Goal: Task Accomplishment & Management: Complete application form

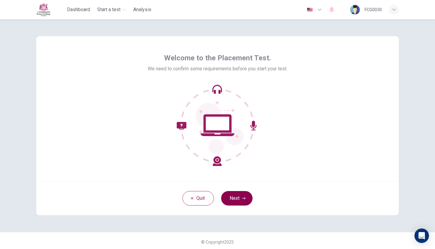
click at [228, 201] on button "Next" at bounding box center [236, 198] width 31 height 14
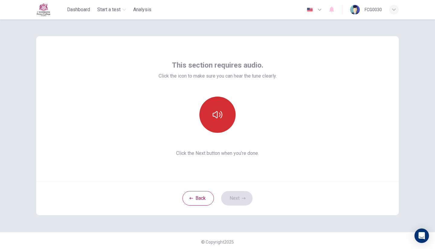
click at [222, 121] on button "button" at bounding box center [217, 115] width 36 height 36
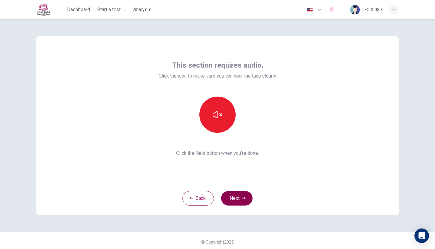
click at [241, 202] on button "Next" at bounding box center [236, 198] width 31 height 14
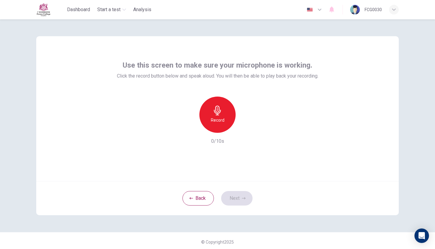
click at [223, 125] on div "Record" at bounding box center [217, 115] width 36 height 36
click at [244, 129] on icon "button" at bounding box center [245, 128] width 3 height 4
click at [236, 198] on button "Next" at bounding box center [236, 198] width 31 height 14
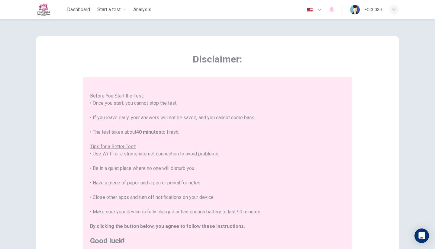
scroll to position [6, 0]
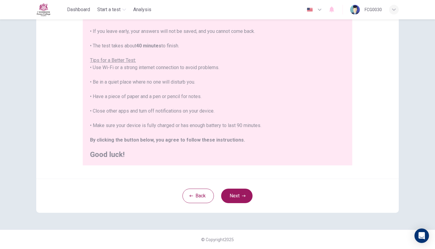
click at [236, 198] on button "Next" at bounding box center [236, 196] width 31 height 14
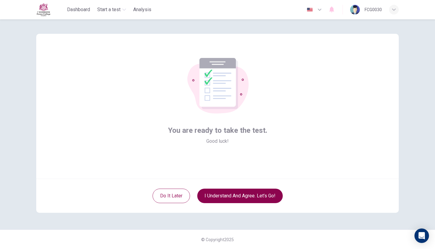
scroll to position [0, 0]
click at [243, 193] on button "I understand and agree. Let’s go!" at bounding box center [239, 196] width 85 height 14
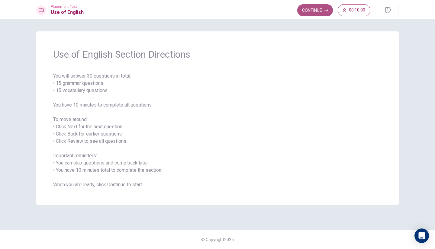
click at [317, 11] on button "Continue" at bounding box center [315, 10] width 36 height 12
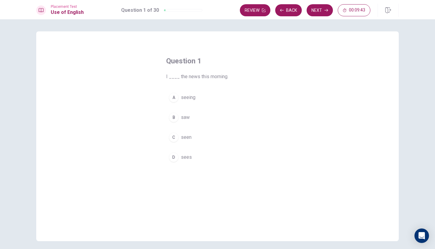
click at [170, 99] on div "A" at bounding box center [174, 98] width 10 height 10
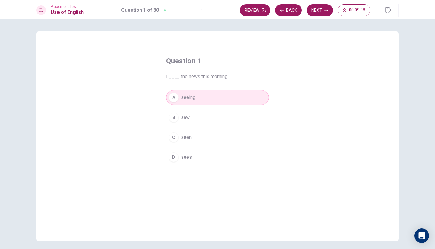
click at [215, 97] on button "A seeing" at bounding box center [217, 97] width 103 height 15
click at [170, 118] on div "B" at bounding box center [174, 118] width 10 height 10
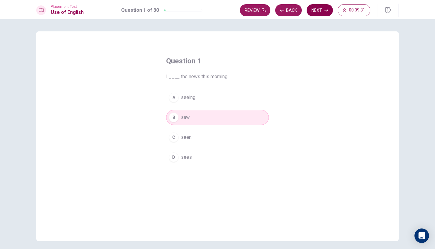
click at [319, 11] on button "Next" at bounding box center [319, 10] width 26 height 12
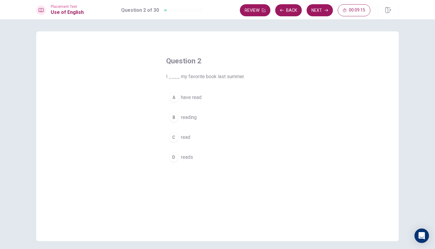
click at [200, 94] on button "A have read" at bounding box center [217, 97] width 103 height 15
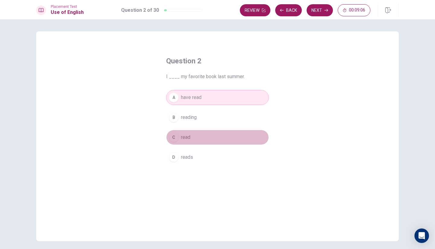
click at [196, 133] on button "C read" at bounding box center [217, 137] width 103 height 15
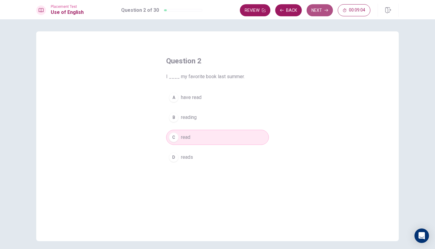
click at [319, 13] on button "Next" at bounding box center [319, 10] width 26 height 12
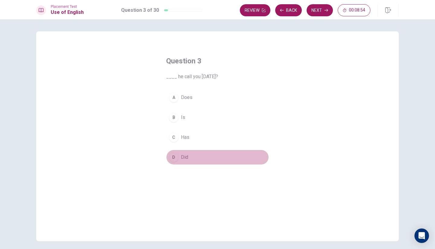
click at [178, 156] on button "D Did" at bounding box center [217, 157] width 103 height 15
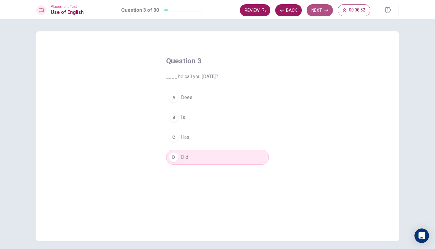
click at [326, 7] on button "Next" at bounding box center [319, 10] width 26 height 12
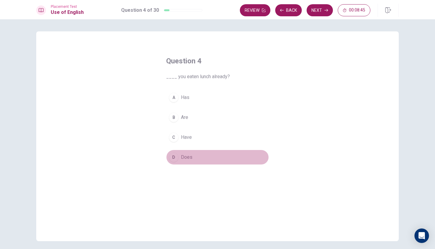
click at [181, 156] on span "Does" at bounding box center [186, 157] width 11 height 7
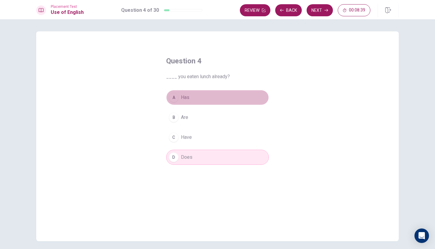
click at [182, 101] on span "Has" at bounding box center [185, 97] width 8 height 7
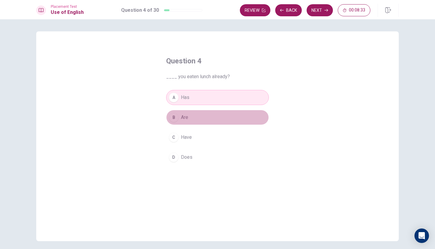
click at [198, 119] on button "B Are" at bounding box center [217, 117] width 103 height 15
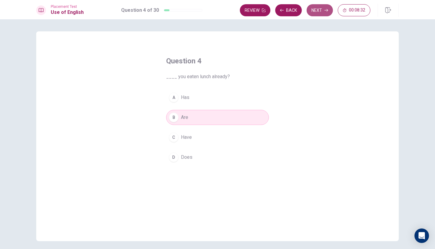
click at [319, 13] on button "Next" at bounding box center [319, 10] width 26 height 12
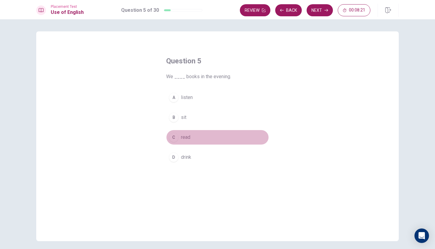
click at [181, 138] on span "read" at bounding box center [185, 137] width 9 height 7
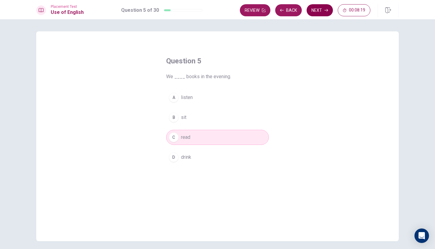
click at [321, 7] on button "Next" at bounding box center [319, 10] width 26 height 12
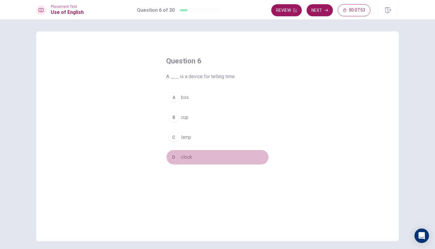
click at [184, 157] on span "clock" at bounding box center [186, 157] width 11 height 7
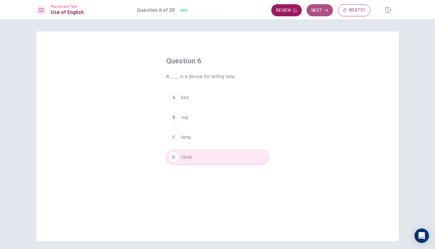
click at [329, 9] on button "Next" at bounding box center [319, 10] width 26 height 12
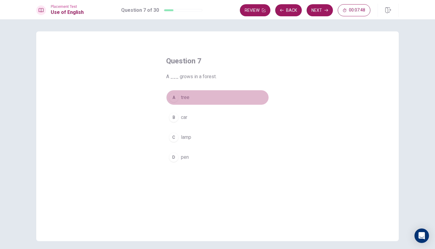
click at [184, 99] on span "tree" at bounding box center [185, 97] width 8 height 7
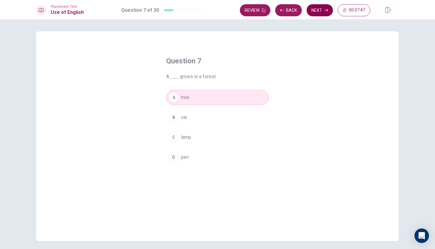
click at [322, 14] on button "Next" at bounding box center [319, 10] width 26 height 12
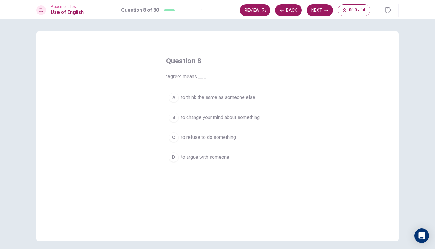
click at [195, 138] on span "to refuse to do something" at bounding box center [208, 137] width 55 height 7
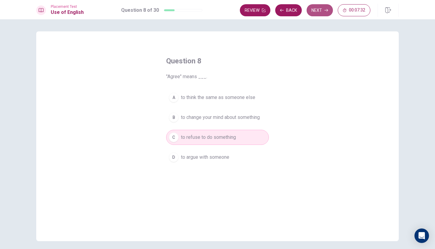
click at [323, 11] on button "Next" at bounding box center [319, 10] width 26 height 12
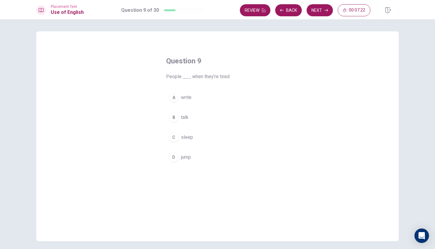
click at [181, 136] on span "sleep" at bounding box center [187, 137] width 12 height 7
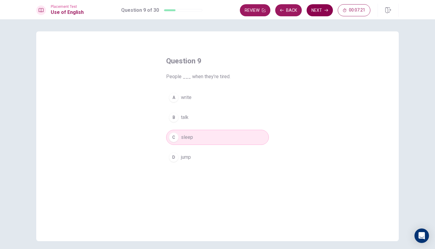
click at [314, 7] on button "Next" at bounding box center [319, 10] width 26 height 12
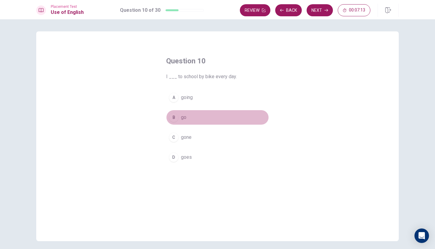
click at [185, 121] on button "B go" at bounding box center [217, 117] width 103 height 15
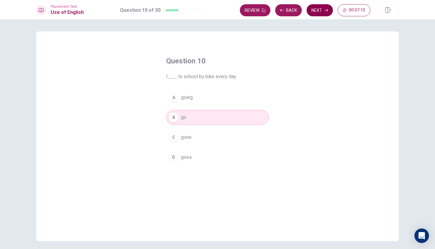
click at [318, 9] on button "Next" at bounding box center [319, 10] width 26 height 12
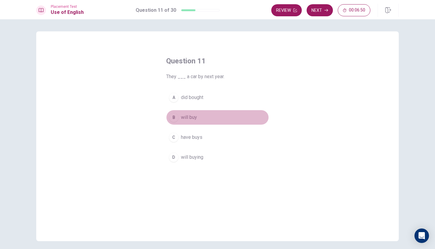
click at [180, 123] on button "B will buy" at bounding box center [217, 117] width 103 height 15
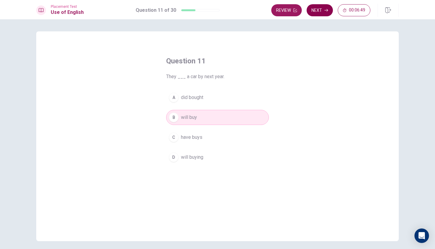
click at [322, 7] on button "Next" at bounding box center [319, 10] width 26 height 12
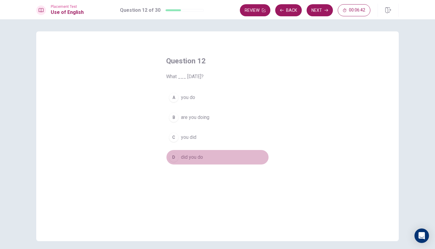
click at [190, 159] on span "did you do" at bounding box center [192, 157] width 22 height 7
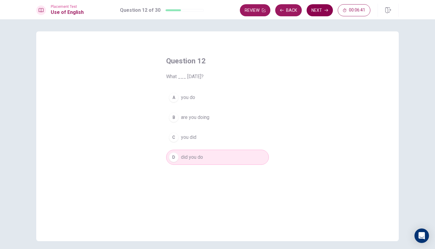
click at [327, 9] on icon "button" at bounding box center [326, 10] width 4 height 4
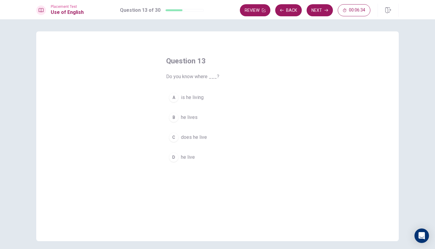
click at [194, 101] on span "is he living" at bounding box center [192, 97] width 23 height 7
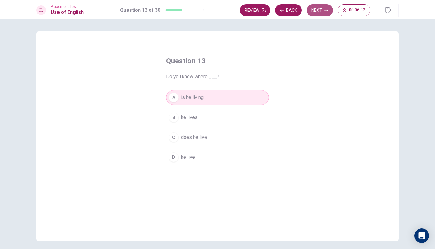
click at [317, 8] on button "Next" at bounding box center [319, 10] width 26 height 12
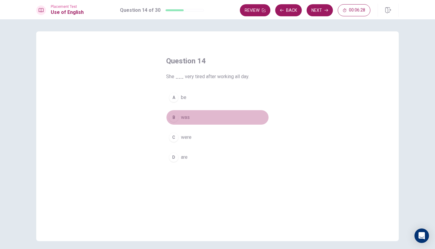
drag, startPoint x: 186, startPoint y: 122, endPoint x: 193, endPoint y: 125, distance: 7.0
click at [193, 125] on div "A be B was C were D are" at bounding box center [217, 127] width 103 height 75
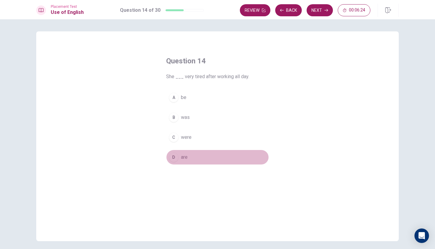
click at [182, 155] on span "are" at bounding box center [184, 157] width 7 height 7
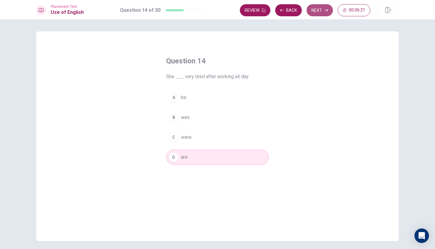
click at [325, 8] on button "Next" at bounding box center [319, 10] width 26 height 12
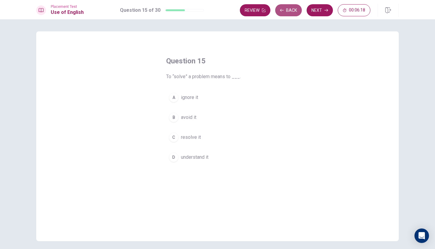
click at [291, 5] on button "Back" at bounding box center [288, 10] width 27 height 12
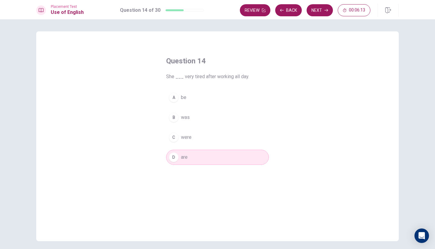
click at [188, 119] on span "was" at bounding box center [185, 117] width 9 height 7
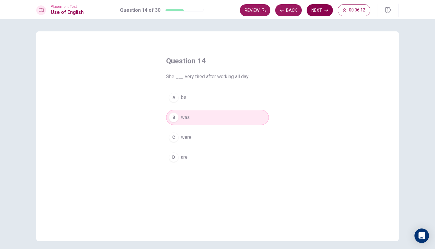
click at [323, 16] on button "Next" at bounding box center [319, 10] width 26 height 12
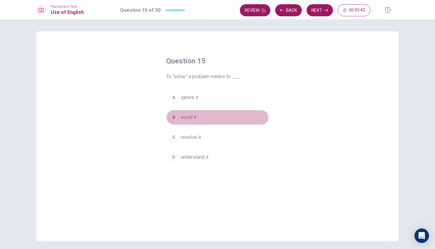
click at [202, 121] on button "B avoid it" at bounding box center [217, 117] width 103 height 15
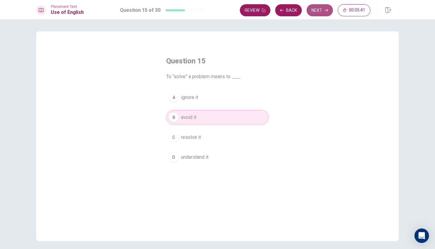
click at [319, 8] on button "Next" at bounding box center [319, 10] width 26 height 12
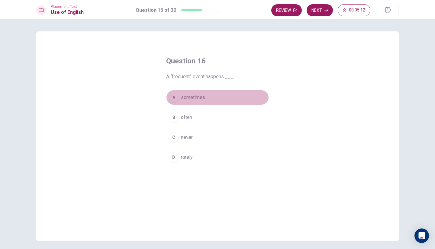
click at [191, 99] on span "sometimes" at bounding box center [193, 97] width 24 height 7
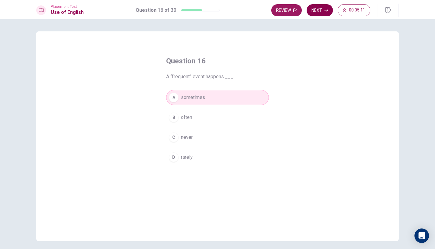
click at [321, 16] on button "Next" at bounding box center [319, 10] width 26 height 12
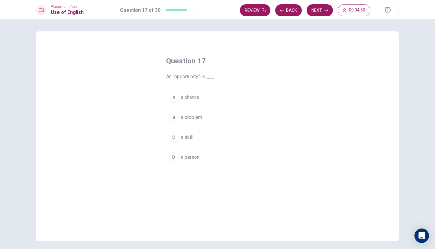
click at [186, 139] on span "a skill" at bounding box center [187, 137] width 12 height 7
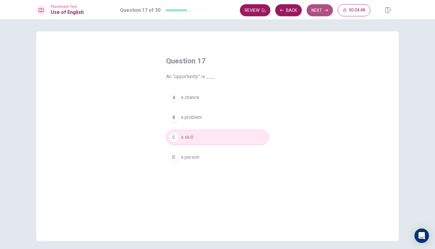
click at [326, 13] on button "Next" at bounding box center [319, 10] width 26 height 12
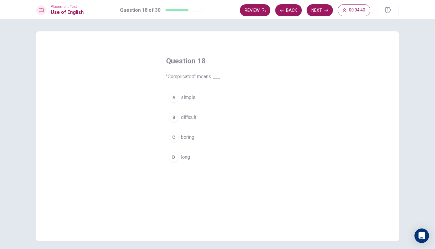
click at [185, 158] on span "long" at bounding box center [185, 157] width 9 height 7
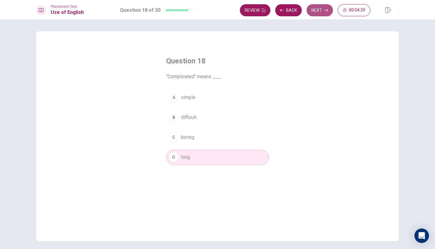
click at [315, 14] on button "Next" at bounding box center [319, 10] width 26 height 12
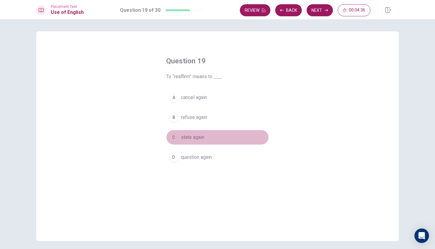
click at [176, 137] on button "C state again" at bounding box center [217, 137] width 103 height 15
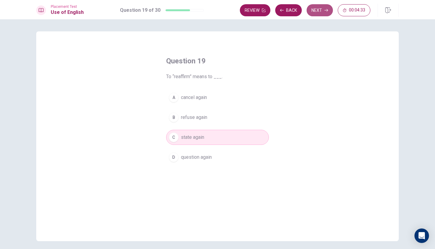
click at [327, 5] on button "Next" at bounding box center [319, 10] width 26 height 12
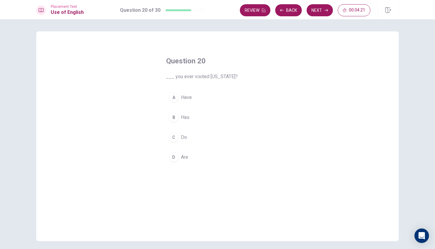
click at [187, 135] on button "C Do" at bounding box center [217, 137] width 103 height 15
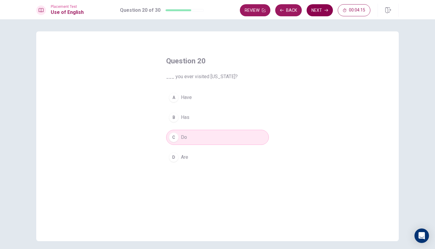
click at [321, 14] on button "Next" at bounding box center [319, 10] width 26 height 12
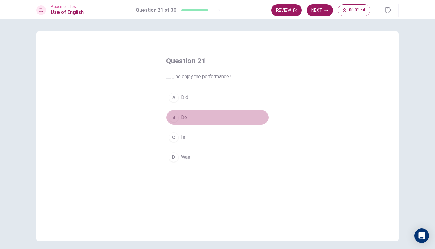
click at [183, 118] on span "Do" at bounding box center [184, 117] width 6 height 7
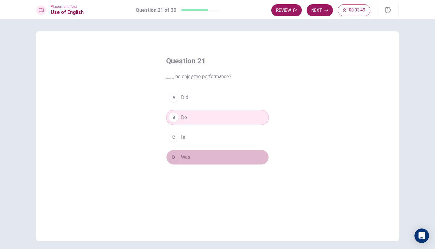
click at [183, 158] on span "Was" at bounding box center [185, 157] width 9 height 7
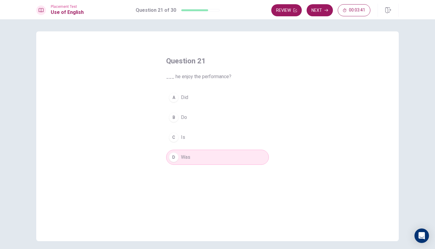
click at [194, 106] on div "A Did B Do C Is D Was" at bounding box center [217, 127] width 103 height 75
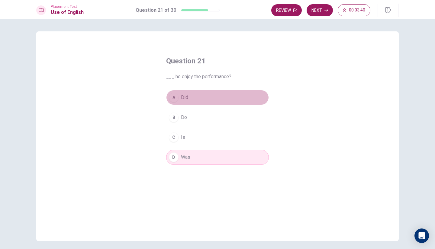
click at [189, 101] on button "A Did" at bounding box center [217, 97] width 103 height 15
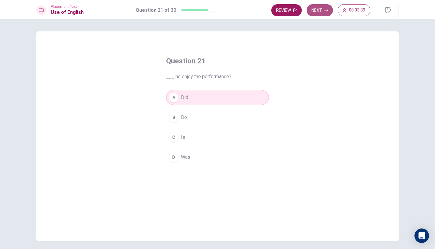
click at [324, 10] on icon "button" at bounding box center [326, 10] width 4 height 4
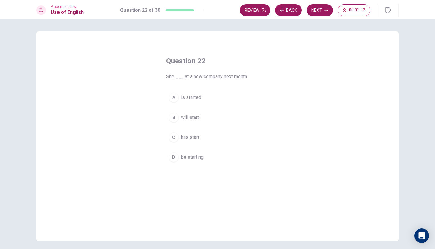
click at [197, 119] on span "will start" at bounding box center [190, 117] width 18 height 7
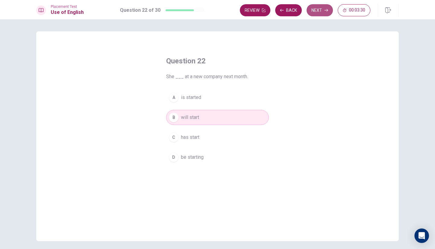
click at [316, 9] on button "Next" at bounding box center [319, 10] width 26 height 12
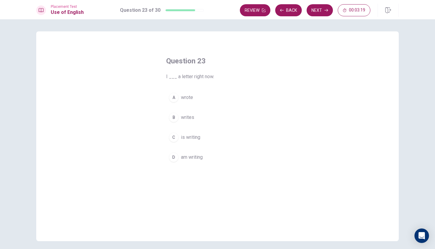
click at [184, 156] on span "am writing" at bounding box center [192, 157] width 22 height 7
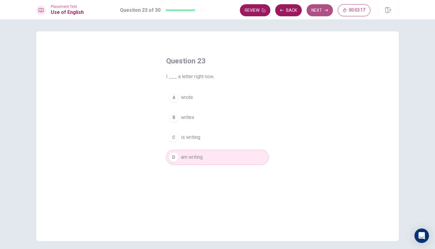
click at [318, 9] on button "Next" at bounding box center [319, 10] width 26 height 12
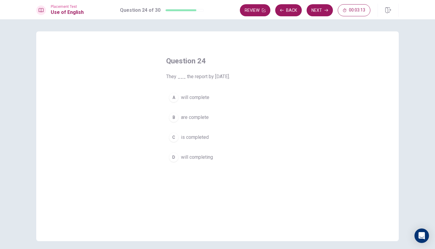
click at [195, 121] on button "B are complete" at bounding box center [217, 117] width 103 height 15
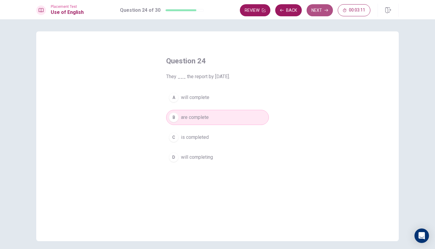
click at [325, 8] on button "Next" at bounding box center [319, 10] width 26 height 12
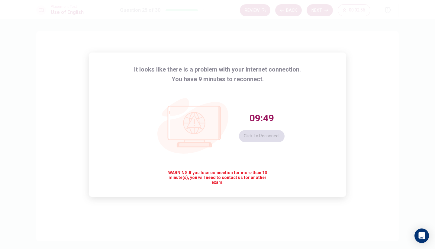
click at [346, 126] on div "It looks like there is a problem with your internet connection. You have 9 minu…" at bounding box center [217, 124] width 435 height 249
click at [266, 139] on button "Click to reconnect" at bounding box center [262, 136] width 46 height 12
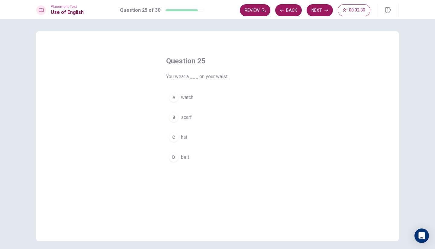
click at [189, 100] on span "watch" at bounding box center [187, 97] width 12 height 7
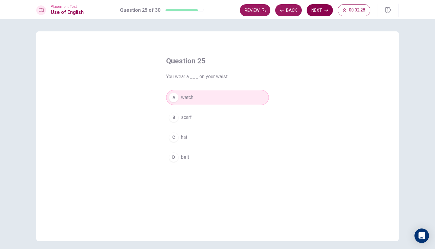
click at [315, 12] on button "Next" at bounding box center [319, 10] width 26 height 12
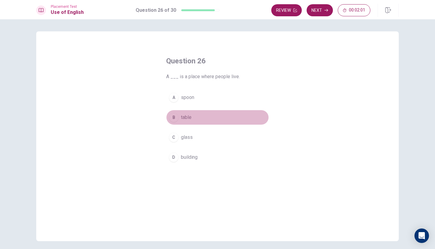
click at [181, 116] on span "table" at bounding box center [186, 117] width 11 height 7
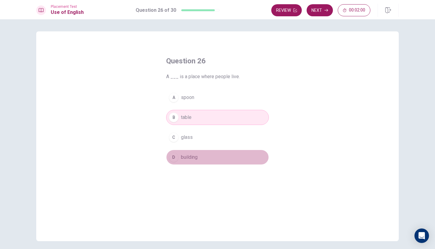
click at [189, 159] on span "building" at bounding box center [189, 157] width 17 height 7
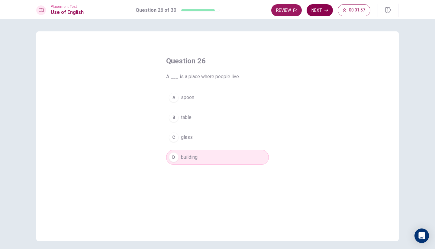
click at [314, 13] on button "Next" at bounding box center [319, 10] width 26 height 12
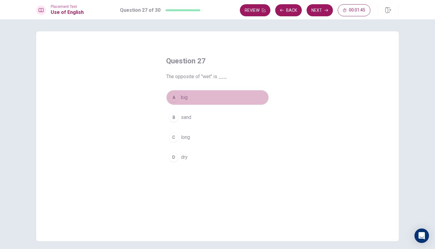
click at [181, 96] on span "big" at bounding box center [184, 97] width 7 height 7
click at [181, 136] on span "long" at bounding box center [185, 137] width 9 height 7
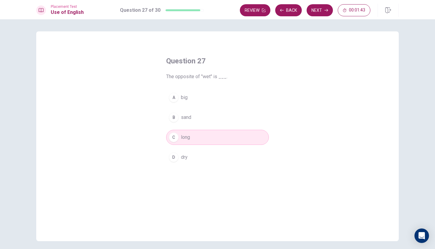
click at [177, 102] on button "A big" at bounding box center [217, 97] width 103 height 15
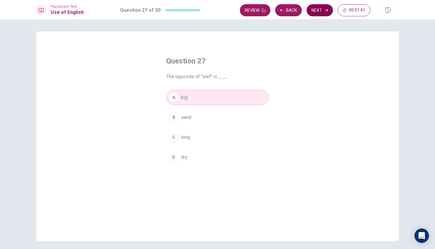
click at [316, 10] on button "Next" at bounding box center [319, 10] width 26 height 12
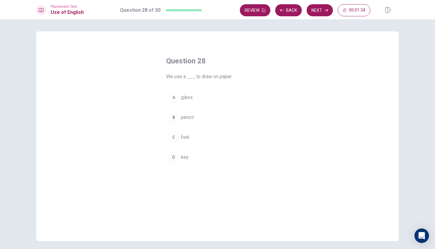
click at [189, 118] on span "pencil" at bounding box center [187, 117] width 13 height 7
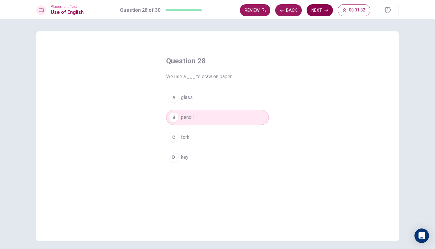
click at [321, 14] on button "Next" at bounding box center [319, 10] width 26 height 12
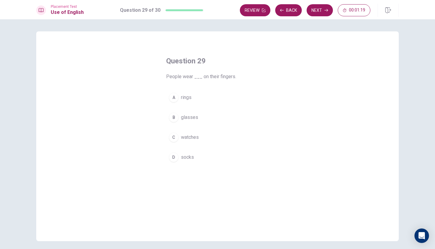
click at [188, 158] on span "socks" at bounding box center [187, 157] width 13 height 7
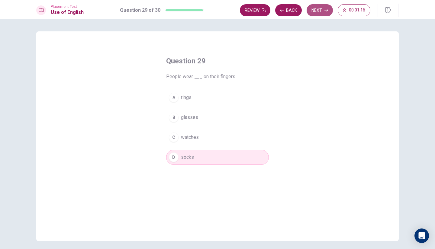
click at [321, 13] on button "Next" at bounding box center [319, 10] width 26 height 12
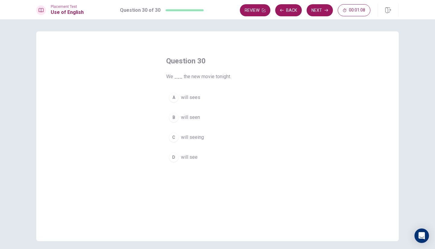
click at [197, 158] on button "D will see" at bounding box center [217, 157] width 103 height 15
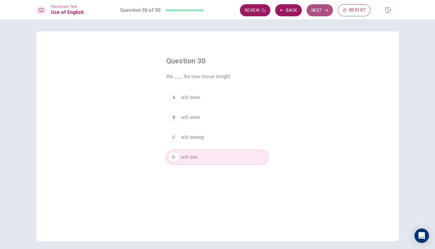
click at [316, 11] on button "Next" at bounding box center [319, 10] width 26 height 12
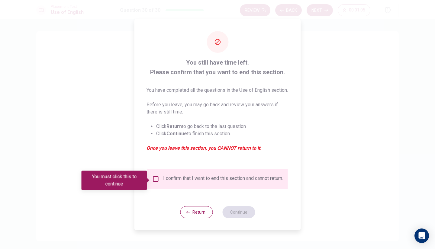
click at [157, 178] on input "You must click this to continue" at bounding box center [155, 178] width 7 height 7
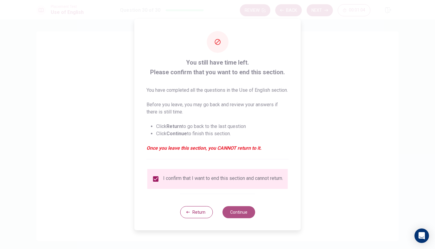
click at [239, 218] on button "Continue" at bounding box center [238, 212] width 33 height 12
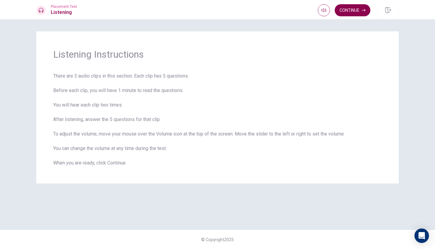
click at [346, 11] on button "Continue" at bounding box center [352, 10] width 36 height 12
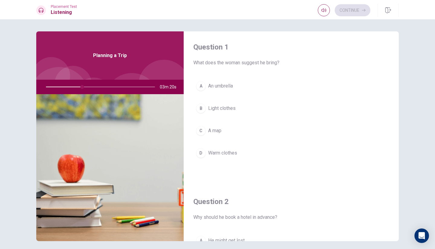
click at [198, 153] on div "D" at bounding box center [201, 153] width 10 height 10
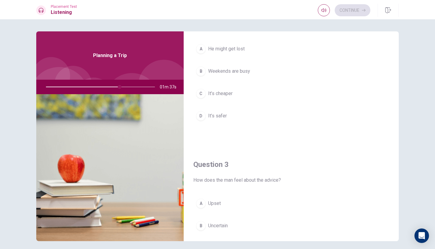
scroll to position [183, 0]
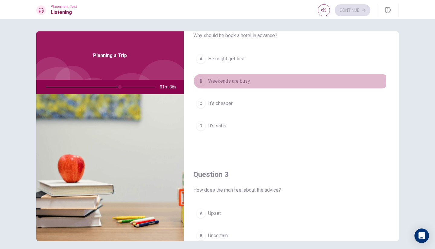
click at [210, 83] on span "Weekends are busy" at bounding box center [229, 81] width 42 height 7
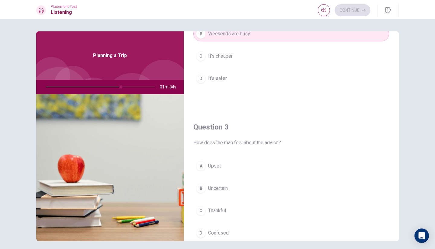
scroll to position [249, 0]
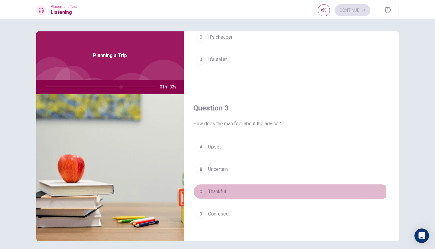
click at [201, 191] on div "C" at bounding box center [201, 192] width 10 height 10
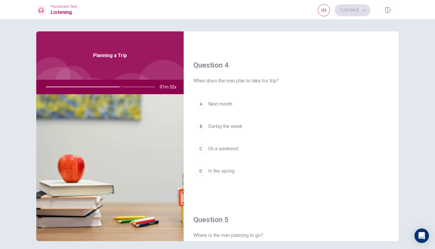
scroll to position [458, 0]
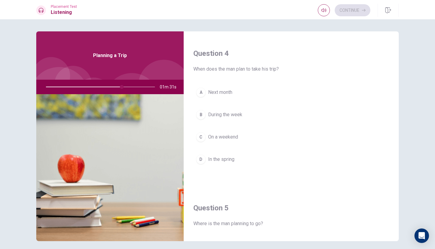
click at [215, 162] on span "In the spring" at bounding box center [221, 159] width 26 height 7
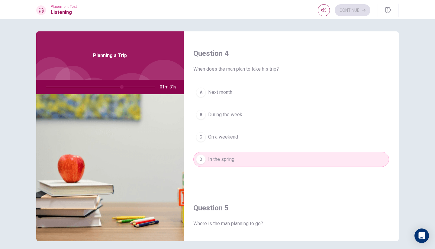
scroll to position [24, 0]
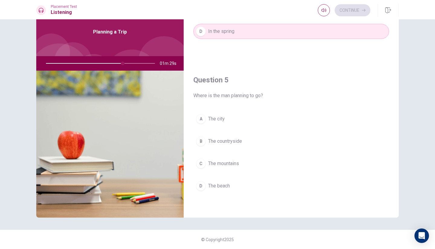
click at [213, 120] on span "The city" at bounding box center [216, 118] width 17 height 7
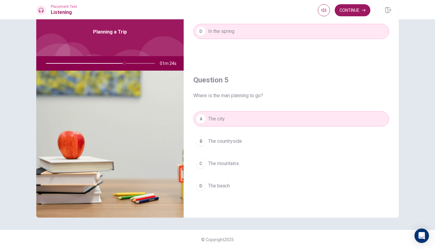
click at [334, 14] on div "Continue" at bounding box center [344, 10] width 53 height 12
click at [338, 12] on button "Continue" at bounding box center [352, 10] width 36 height 12
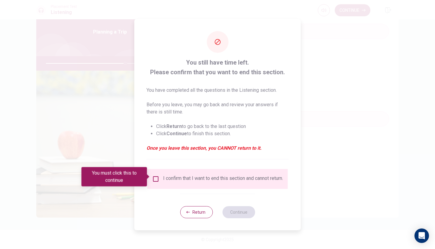
click at [155, 175] on input "You must click this to continue" at bounding box center [155, 178] width 7 height 7
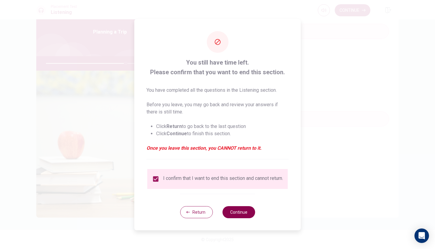
click at [233, 212] on button "Continue" at bounding box center [238, 212] width 33 height 12
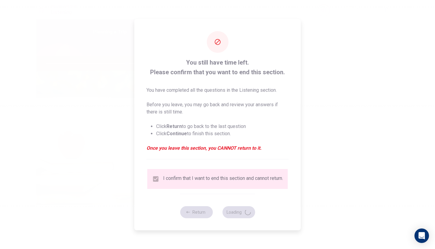
type input "75"
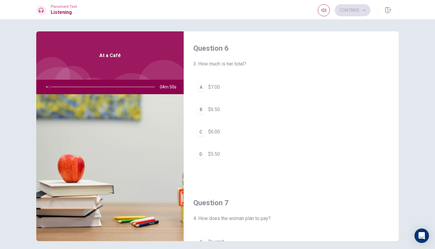
click at [58, 88] on div at bounding box center [99, 87] width 121 height 14
click at [61, 86] on div at bounding box center [99, 87] width 121 height 14
drag, startPoint x: 49, startPoint y: 87, endPoint x: 58, endPoint y: 88, distance: 8.8
click at [58, 88] on div at bounding box center [99, 87] width 121 height 14
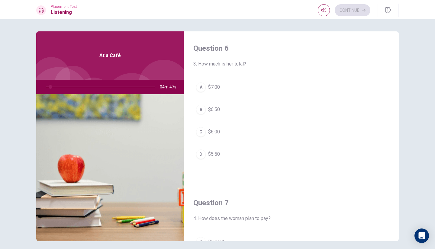
click at [59, 88] on div at bounding box center [99, 87] width 121 height 14
click at [58, 88] on div at bounding box center [99, 87] width 121 height 14
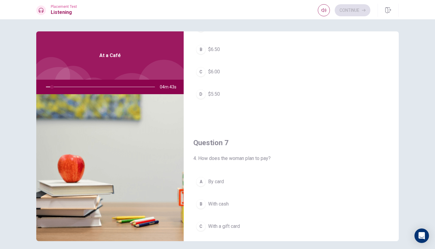
scroll to position [33, 0]
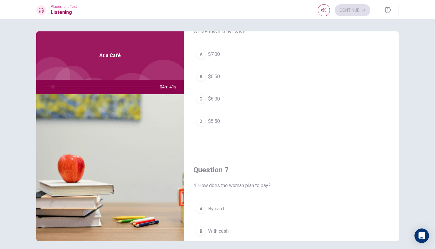
click at [201, 76] on div "B" at bounding box center [201, 77] width 10 height 10
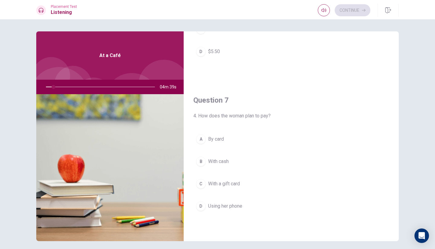
scroll to position [152, 0]
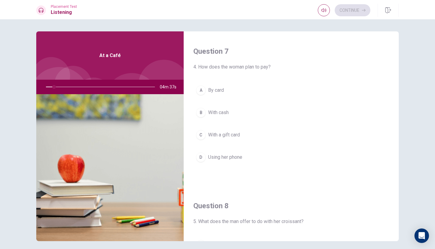
click at [210, 133] on span "With a gift card" at bounding box center [224, 134] width 32 height 7
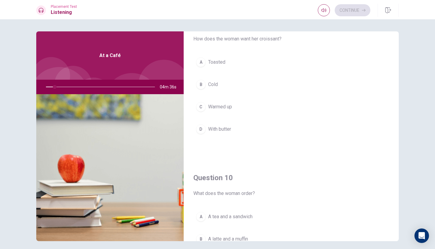
scroll to position [562, 0]
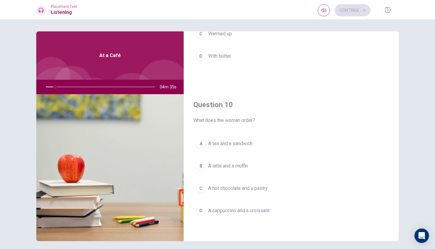
click at [203, 163] on button "B A latte and a muffin" at bounding box center [291, 165] width 196 height 15
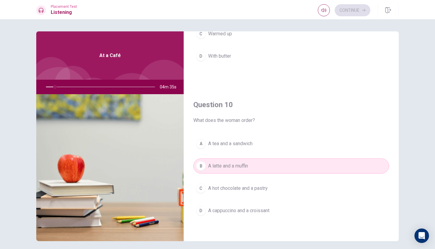
scroll to position [24, 0]
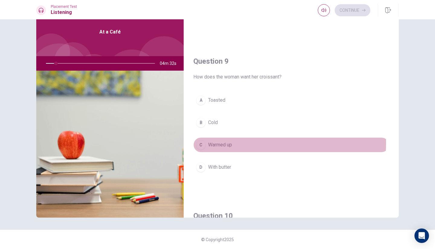
click at [225, 143] on span "Warmed up" at bounding box center [220, 144] width 24 height 7
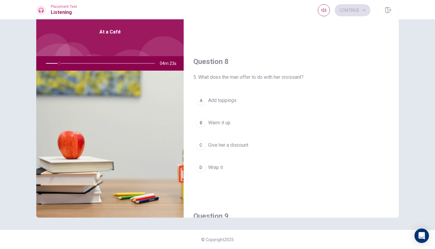
scroll to position [271, 0]
click at [213, 129] on button "B Warm it up" at bounding box center [291, 123] width 196 height 15
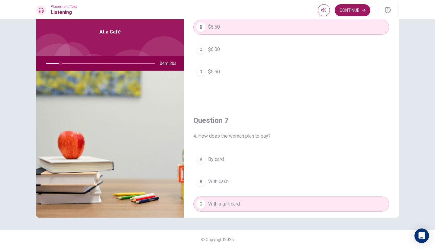
scroll to position [58, 0]
click at [340, 10] on button "Continue" at bounding box center [352, 10] width 36 height 12
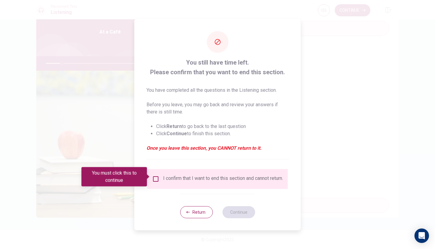
click at [156, 176] on input "You must click this to continue" at bounding box center [155, 178] width 7 height 7
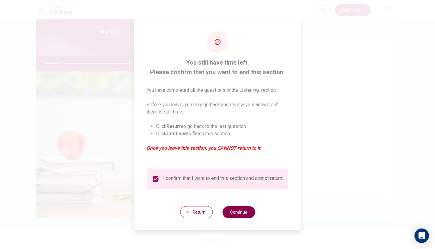
click at [242, 211] on button "Continue" at bounding box center [238, 212] width 33 height 12
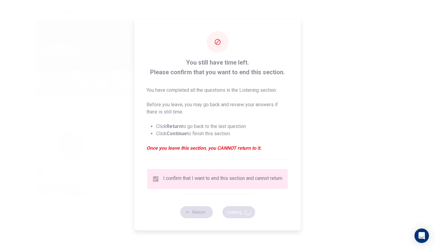
type input "16"
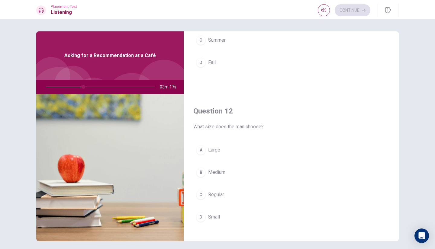
scroll to position [93, 0]
click at [203, 148] on div "A" at bounding box center [201, 149] width 10 height 10
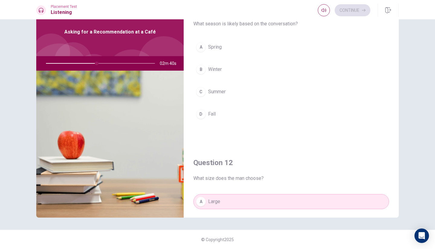
scroll to position [13, 0]
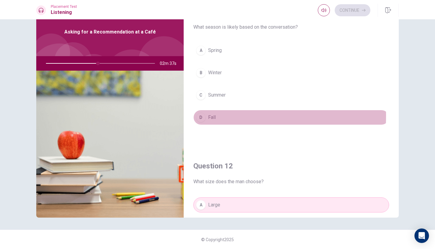
click at [202, 116] on div "D" at bounding box center [201, 118] width 10 height 10
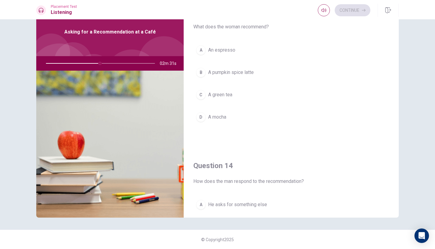
scroll to position [324, 0]
click at [209, 48] on span "An espresso" at bounding box center [221, 48] width 27 height 7
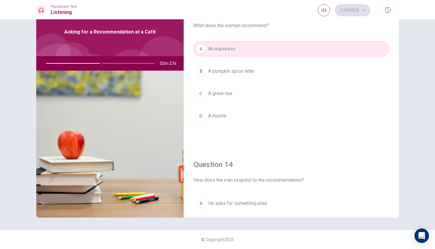
click at [224, 73] on span "A pumpkin spice latte" at bounding box center [231, 71] width 46 height 7
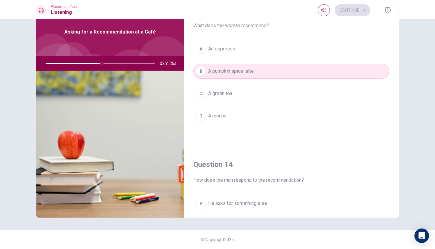
click at [227, 91] on span "A green tea" at bounding box center [220, 93] width 24 height 7
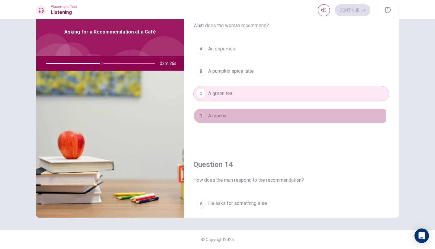
click at [212, 114] on span "A mocha" at bounding box center [217, 115] width 18 height 7
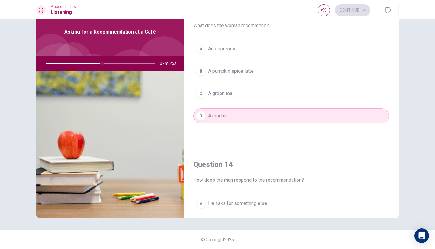
click at [224, 48] on span "An espresso" at bounding box center [221, 48] width 27 height 7
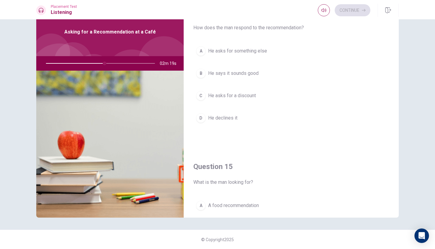
scroll to position [477, 0]
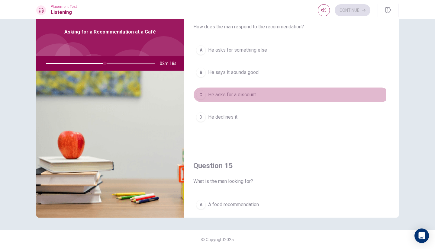
drag, startPoint x: 221, startPoint y: 97, endPoint x: 234, endPoint y: 102, distance: 13.6
click at [224, 98] on button "C He asks for a discount" at bounding box center [291, 94] width 196 height 15
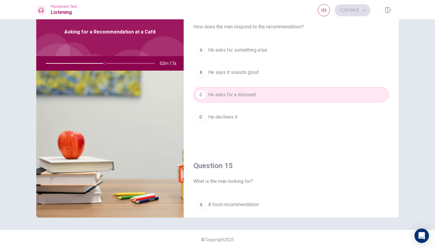
drag, startPoint x: 206, startPoint y: 106, endPoint x: 220, endPoint y: 110, distance: 14.9
click at [213, 108] on div "A He asks for something else B He says it sounds good C He asks for a discount …" at bounding box center [291, 90] width 196 height 94
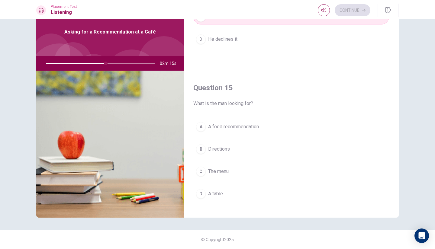
scroll to position [563, 0]
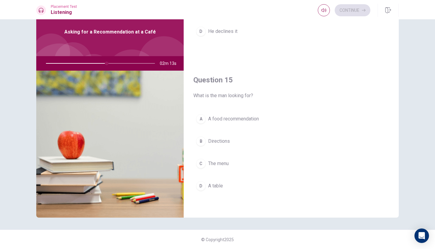
click at [242, 171] on button "C The menu" at bounding box center [291, 163] width 196 height 15
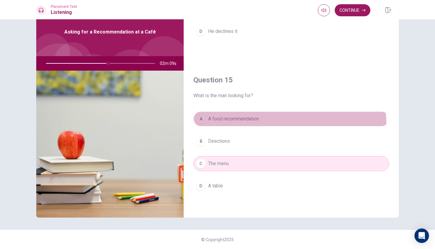
click at [251, 123] on button "A A food recommendation" at bounding box center [291, 118] width 196 height 15
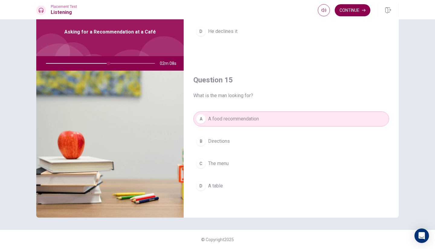
click at [350, 11] on button "Continue" at bounding box center [352, 10] width 36 height 12
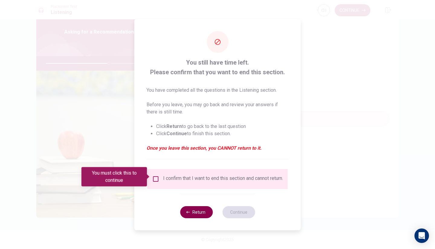
click at [197, 212] on button "Return" at bounding box center [196, 212] width 33 height 12
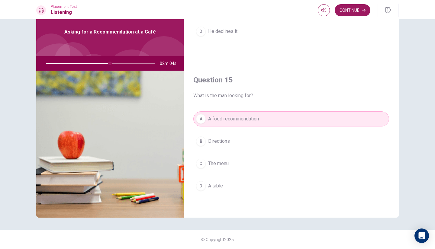
click at [225, 123] on button "A A food recommendation" at bounding box center [291, 118] width 196 height 15
click at [260, 93] on span "What is the man looking for?" at bounding box center [291, 95] width 196 height 7
drag, startPoint x: 279, startPoint y: 81, endPoint x: 280, endPoint y: 86, distance: 5.2
click at [280, 84] on h4 "Question 15" at bounding box center [291, 80] width 196 height 10
click at [264, 130] on div "A A food recommendation B Directions C The menu D A table" at bounding box center [291, 158] width 196 height 94
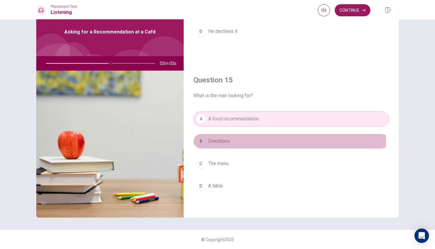
click at [247, 145] on button "B Directions" at bounding box center [291, 141] width 196 height 15
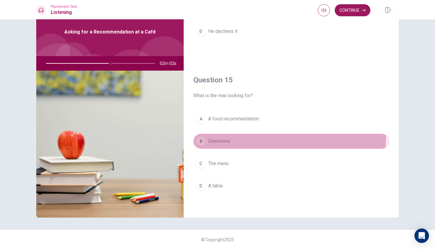
drag, startPoint x: 242, startPoint y: 136, endPoint x: 239, endPoint y: 129, distance: 7.7
click at [242, 134] on button "B Directions" at bounding box center [291, 141] width 196 height 15
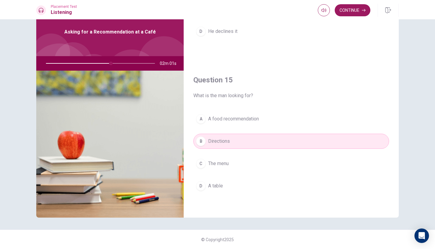
drag, startPoint x: 244, startPoint y: 95, endPoint x: 276, endPoint y: 68, distance: 42.4
click at [250, 93] on span "What is the man looking for?" at bounding box center [291, 95] width 196 height 7
drag, startPoint x: 276, startPoint y: 68, endPoint x: 329, endPoint y: 22, distance: 69.6
click at [276, 68] on div "Question 15 What is the man looking for? A A food recommendation B Directions C…" at bounding box center [291, 140] width 215 height 155
click at [344, 9] on button "Continue" at bounding box center [352, 10] width 36 height 12
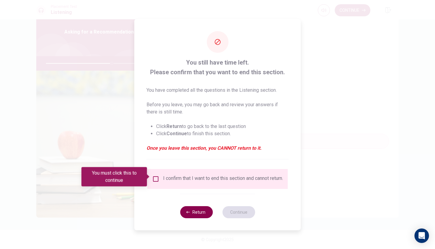
click at [203, 209] on div "Return Continue" at bounding box center [217, 212] width 75 height 37
click at [200, 213] on button "Return" at bounding box center [196, 212] width 33 height 12
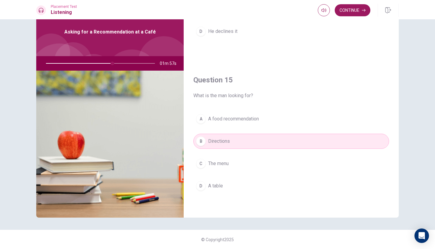
drag, startPoint x: 233, startPoint y: 116, endPoint x: 233, endPoint y: 112, distance: 4.2
click at [233, 112] on button "A A food recommendation" at bounding box center [291, 118] width 196 height 15
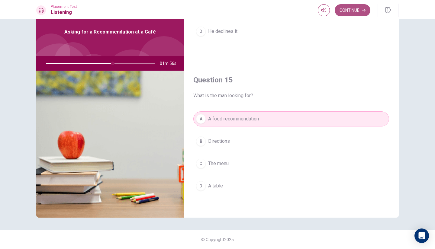
click at [356, 11] on button "Continue" at bounding box center [352, 10] width 36 height 12
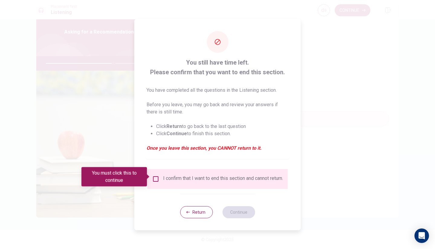
click at [155, 179] on input "You must click this to continue" at bounding box center [155, 178] width 7 height 7
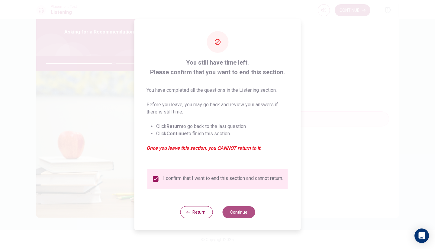
click at [235, 211] on button "Continue" at bounding box center [238, 212] width 33 height 12
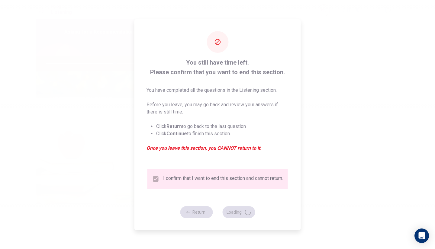
type input "64"
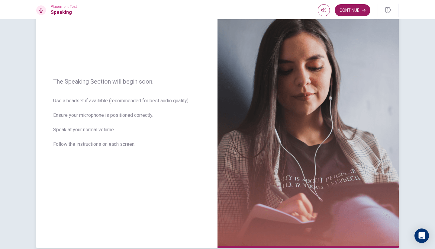
scroll to position [11, 0]
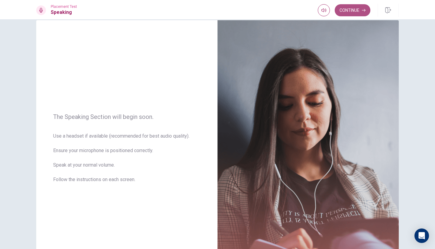
click at [359, 12] on button "Continue" at bounding box center [352, 10] width 36 height 12
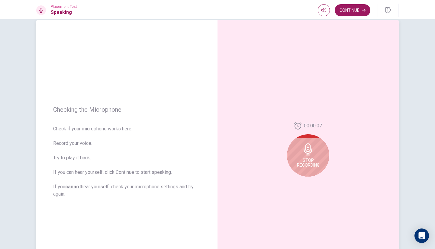
click at [309, 153] on icon at bounding box center [308, 149] width 12 height 12
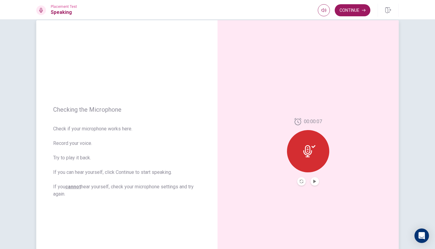
click at [309, 153] on icon at bounding box center [307, 151] width 9 height 12
click at [314, 179] on button "Play Audio" at bounding box center [314, 181] width 8 height 8
click at [353, 13] on button "Continue" at bounding box center [352, 10] width 36 height 12
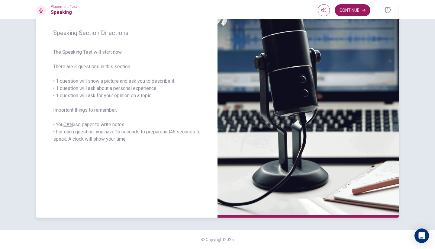
scroll to position [0, 0]
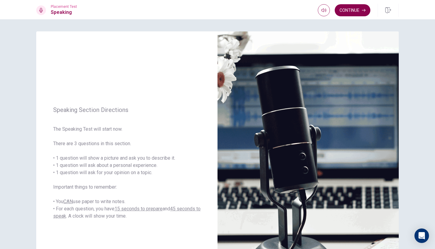
click at [359, 8] on button "Continue" at bounding box center [352, 10] width 36 height 12
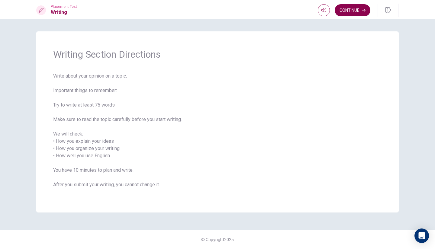
click at [360, 8] on button "Continue" at bounding box center [352, 10] width 36 height 12
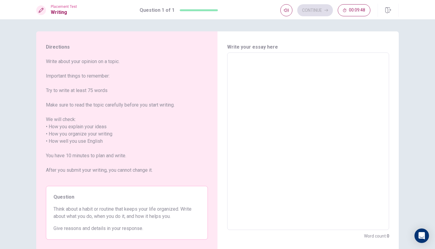
click at [259, 104] on textarea at bounding box center [307, 142] width 153 height 168
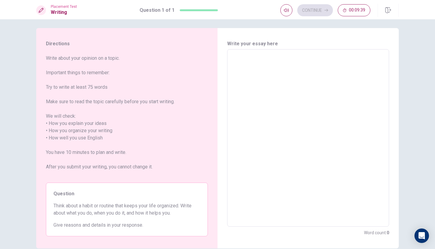
scroll to position [4, 0]
type textarea "H"
type textarea "x"
type textarea "Hi"
type textarea "x"
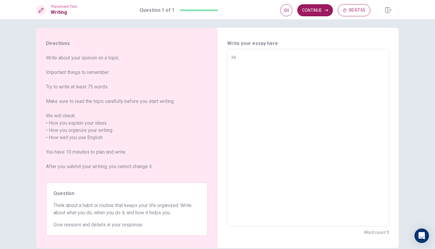
type textarea "Hi"
type textarea "x"
type textarea "Hi I"
type textarea "x"
type textarea "Hi I"
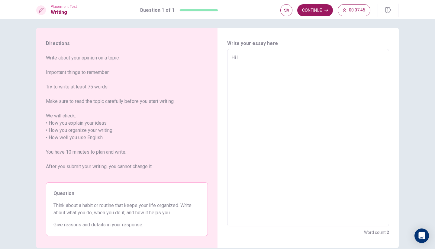
type textarea "x"
type textarea "Hi I a"
type textarea "x"
type textarea "Hi I am"
type textarea "x"
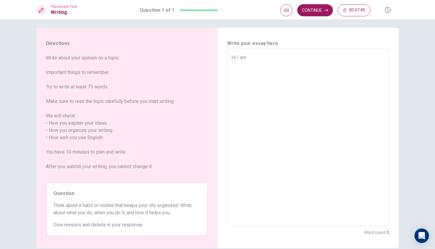
type textarea "Hi I am"
type textarea "x"
type textarea "Hi I am H"
type textarea "x"
type textarea "Hi I am Ha"
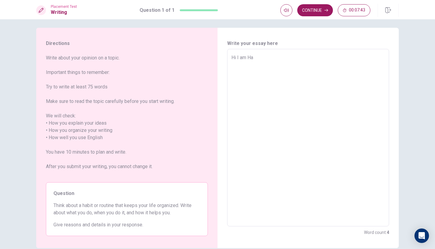
type textarea "x"
type textarea "Hi I am Har"
type textarea "x"
type textarea "Hi I am [PERSON_NAME]"
type textarea "x"
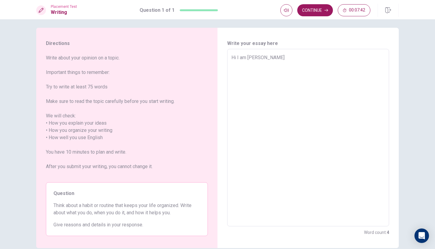
type textarea "Hi I am [PERSON_NAME]"
type textarea "x"
type textarea "Hi I am [PERSON_NAME]"
type textarea "x"
type textarea "Hi I am [PERSON_NAME]"
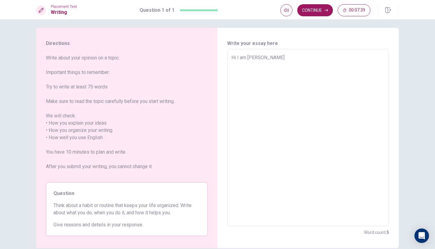
type textarea "x"
type textarea "Hi I am [PERSON_NAME] My"
type textarea "x"
type textarea "Hi I am [PERSON_NAME] My"
type textarea "x"
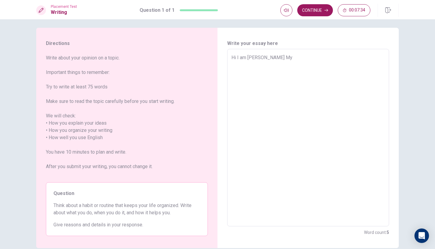
type textarea "Hi I am [PERSON_NAME] My h"
type textarea "x"
type textarea "Hi I am [PERSON_NAME] My ha"
type textarea "x"
type textarea "Hi I am [PERSON_NAME] My hab"
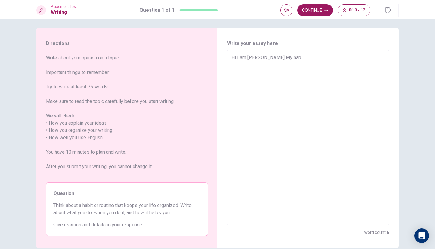
type textarea "x"
type textarea "Hi I am [PERSON_NAME] My habi"
type textarea "x"
type textarea "Hi I am [PERSON_NAME] My habit"
type textarea "x"
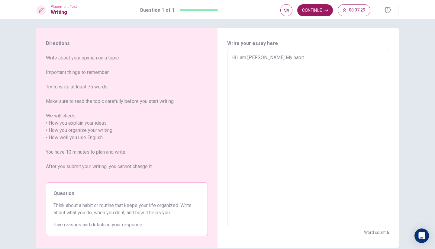
type textarea "Hi I am [PERSON_NAME] My habit"
type textarea "x"
type textarea "Hi I am [PERSON_NAME] My habit i"
type textarea "x"
type textarea "Hi I am [PERSON_NAME] My habit is"
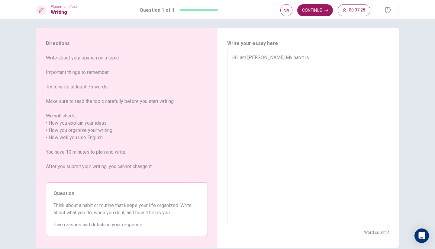
type textarea "x"
type textarea "Hi I am [PERSON_NAME] My habit is"
type textarea "x"
type textarea "Hi I am [PERSON_NAME] My habit is p"
type textarea "x"
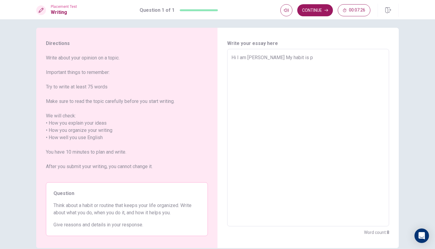
type textarea "Hi I am [PERSON_NAME] My habit is pl"
type textarea "x"
type textarea "Hi I am [PERSON_NAME] My habit is pla"
type textarea "x"
type textarea "Hi I am [PERSON_NAME] My habit is play"
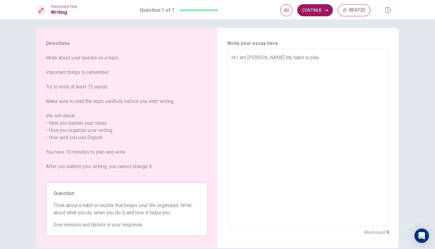
type textarea "x"
type textarea "Hi I am [PERSON_NAME] My habit is play"
type textarea "x"
type textarea "Hi I am [PERSON_NAME] My habit is play"
type textarea "x"
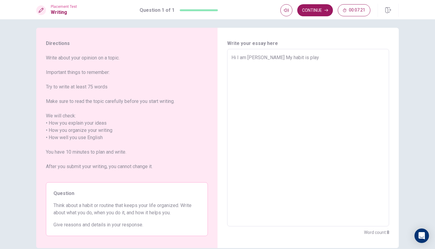
type textarea "Hi I am [PERSON_NAME] My habit is pla"
type textarea "x"
type textarea "Hi I am [PERSON_NAME] My habit is pl"
type textarea "x"
type textarea "Hi I am [PERSON_NAME] My habit is p"
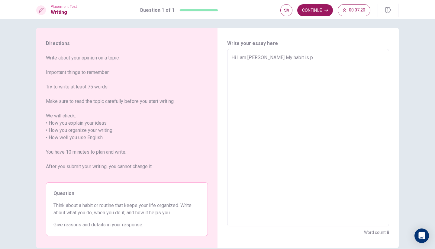
type textarea "x"
type textarea "Hi I am [PERSON_NAME] My habit is"
type textarea "x"
type textarea "Hi I am [PERSON_NAME] My habit is d"
type textarea "x"
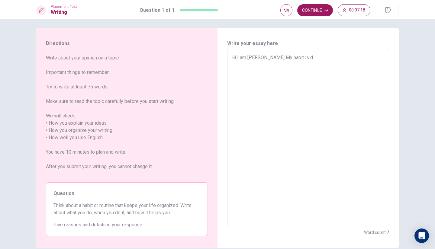
type textarea "Hi I am [PERSON_NAME] My habit is do"
type textarea "x"
type textarea "Hi I am [PERSON_NAME] My habit is do"
type textarea "x"
type textarea "Hi I am [PERSON_NAME] My habit is do s"
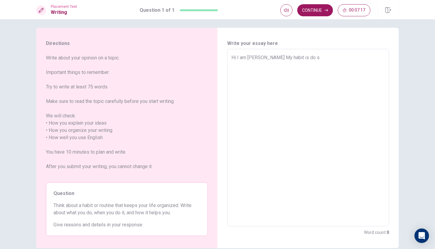
type textarea "x"
type textarea "Hi I am [PERSON_NAME] My habit is do so"
type textarea "x"
type textarea "Hi I am [PERSON_NAME] My habit is do som"
type textarea "x"
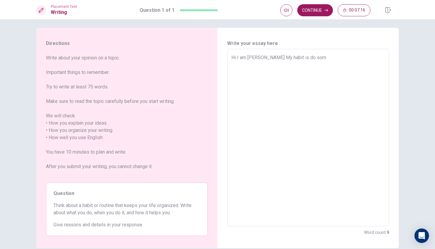
type textarea "Hi I am [PERSON_NAME] My habit is do some"
type textarea "x"
type textarea "Hi I am [PERSON_NAME] My habit is do some"
type textarea "x"
type textarea "Hi I am [PERSON_NAME] My habit is do some s"
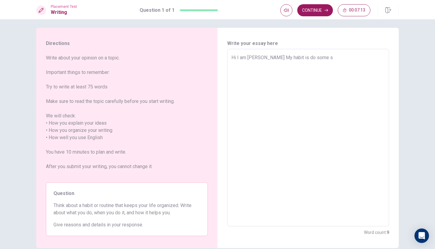
type textarea "x"
type textarea "Hi I am [PERSON_NAME] My habit is do some sp"
type textarea "x"
type textarea "Hi I am [PERSON_NAME] My habit is do some spo"
type textarea "x"
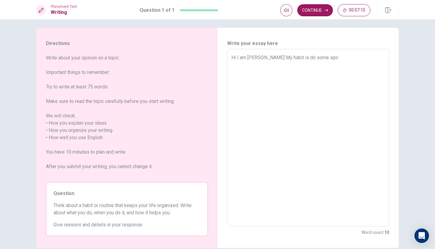
type textarea "Hi I am [PERSON_NAME] My habit is do some spor"
type textarea "x"
type textarea "Hi I am [PERSON_NAME] My habit is do some sport"
type textarea "x"
type textarea "Hi I am [PERSON_NAME] My habit is do some sport"
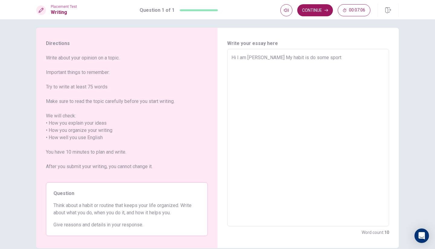
type textarea "x"
type textarea "Hi I am [PERSON_NAME] My habit is do some sport"
type textarea "x"
type textarea "Hi I am [PERSON_NAME] My habit is do some sport,"
type textarea "x"
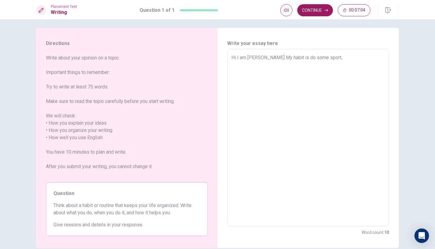
type textarea "Hi I am [PERSON_NAME] My habit is do some sport,"
type textarea "x"
type textarea "Hi I am [PERSON_NAME] My habit is do some sport, i"
type textarea "x"
type textarea "Hi I am [PERSON_NAME] My habit is do some sport, i"
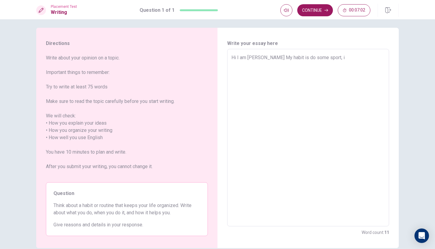
type textarea "x"
type textarea "Hi I am [PERSON_NAME] My habit is do some sport, i"
type textarea "x"
type textarea "Hi I am [PERSON_NAME] My habit is do some sport, iI"
type textarea "x"
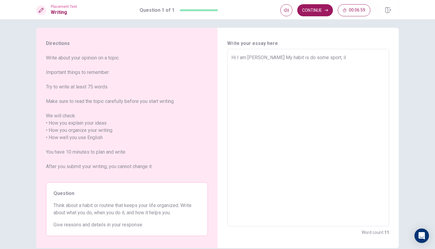
type textarea "Hi I am [PERSON_NAME] My habit is do some sport, iIl"
type textarea "x"
type textarea "Hi I am [PERSON_NAME] My habit is do some sport, iIli"
type textarea "x"
type textarea "Hi I am [PERSON_NAME] My habit is do some sport, iIlie"
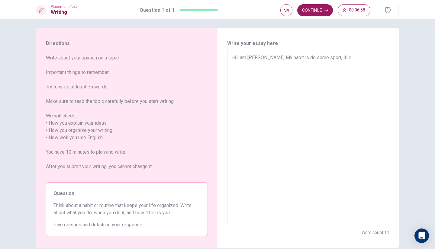
type textarea "x"
type textarea "Hi I am [PERSON_NAME] My habit is do some sport, iIliek"
type textarea "x"
type textarea "Hi I am [PERSON_NAME] My habit is do some sport, iIlie"
type textarea "x"
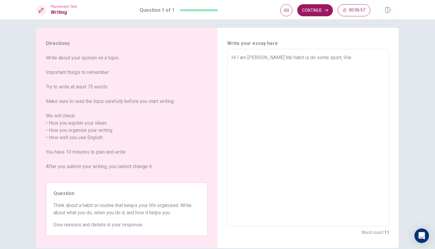
type textarea "Hi I am [PERSON_NAME] My habit is do some sport, iIli"
type textarea "x"
type textarea "Hi I am [PERSON_NAME] My habit is do some sport, iIl"
type textarea "x"
type textarea "Hi I am [PERSON_NAME] My habit is do some sport, iI"
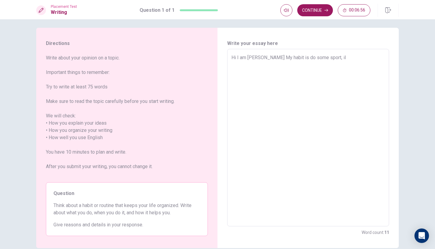
type textarea "x"
type textarea "Hi I am [PERSON_NAME] My habit is do some sport, i"
type textarea "x"
type textarea "Hi I am [PERSON_NAME] My habit is do some sport,"
type textarea "x"
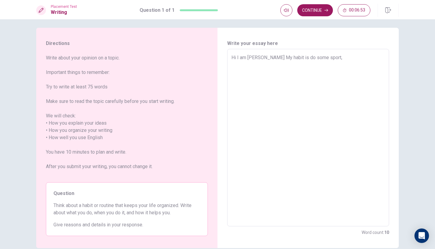
type textarea "Hi I am [PERSON_NAME] My habit is do some sport, I"
type textarea "x"
type textarea "Hi I am [PERSON_NAME] My habit is do some sport, I"
type textarea "x"
type textarea "Hi I am [PERSON_NAME] My habit is do some sport, I l"
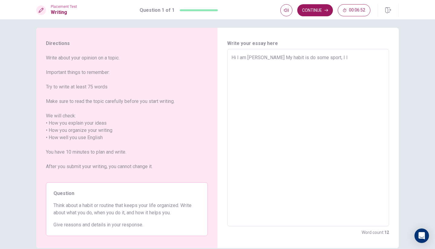
type textarea "x"
type textarea "Hi I am [PERSON_NAME] My habit is do some sport, I li"
type textarea "x"
type textarea "Hi I am [PERSON_NAME] My habit is do some sport, I lik"
type textarea "x"
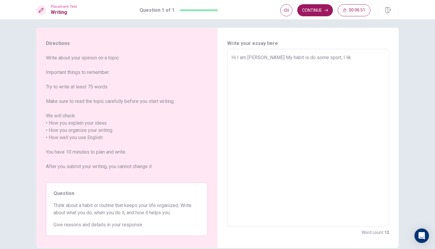
type textarea "Hi I am [PERSON_NAME] My habit is do some sport, I like"
type textarea "x"
type textarea "Hi I am [PERSON_NAME] My habit is do some sport, I like"
type textarea "x"
type textarea "Hi I am [PERSON_NAME] My habit is do some sport, I like s"
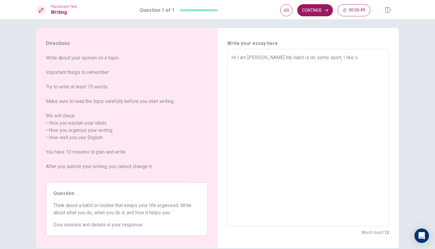
type textarea "x"
type textarea "Hi I am [PERSON_NAME] My habit is do some sport, I like so"
type textarea "x"
type textarea "Hi I am [PERSON_NAME] My habit is do some sport, I like so"
type textarea "x"
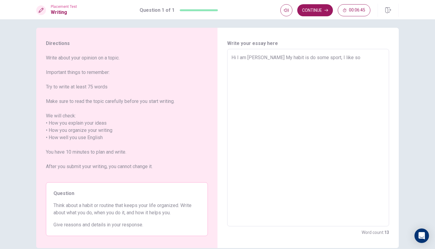
type textarea "Hi I am [PERSON_NAME] My habit is do some sport, I like so m"
type textarea "x"
type textarea "Hi I am [PERSON_NAME] My habit is do some sport, I like so ma"
type textarea "x"
type textarea "Hi I am [PERSON_NAME] My habit is do some sport, I like so man"
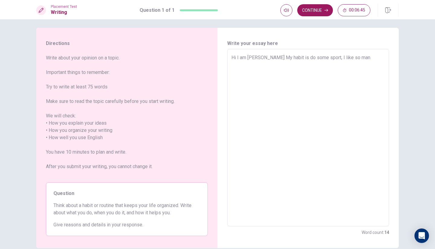
type textarea "x"
type textarea "Hi I am [PERSON_NAME] My habit is do some sport, I like so many"
type textarea "x"
type textarea "Hi I am [PERSON_NAME] My habit is do some sport, I like so many"
type textarea "x"
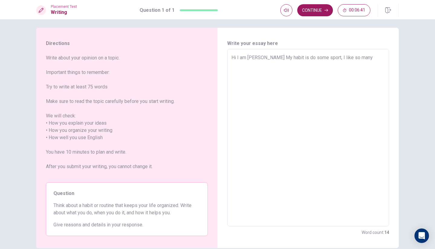
type textarea "Hi I am [PERSON_NAME] My habit is do some sport, I like so many s"
type textarea "x"
type textarea "Hi I am [PERSON_NAME] My habit is do some sport, I like so many sp"
type textarea "x"
type textarea "Hi I am [PERSON_NAME] My habit is do some sport, I like so many spo"
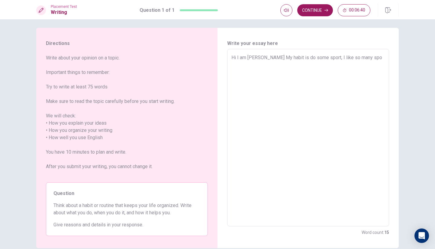
type textarea "x"
type textarea "Hi I am [PERSON_NAME] My habit is do some sport, I like so many spor"
type textarea "x"
type textarea "Hi I am [PERSON_NAME] My habit is do some sport, I like so many sport"
type textarea "x"
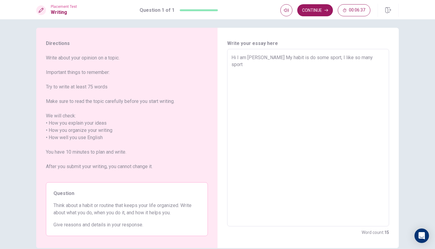
type textarea "Hi I am [PERSON_NAME] My habit is do some sport, I like so many sport"
type textarea "x"
type textarea "Hi I am [PERSON_NAME] My habit is do some sport, I like so many sport b"
type textarea "x"
type textarea "Hi I am [PERSON_NAME] My habit is do some sport, I like so many sport bu"
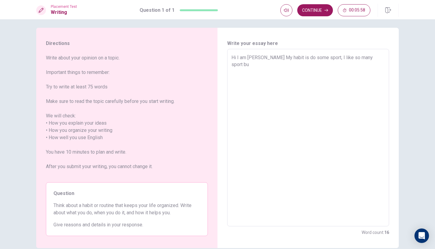
type textarea "x"
type textarea "Hi I am [PERSON_NAME] My habit is do some sport, I like so many sport but"
type textarea "x"
type textarea "Hi I am [PERSON_NAME] My habit is do some sport, I like so many sport but"
type textarea "x"
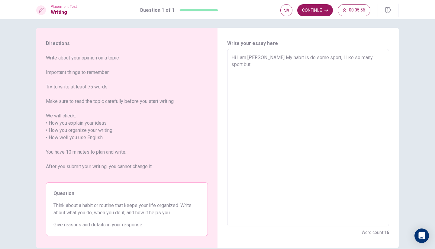
type textarea "Hi I am [PERSON_NAME] My habit is do some sport, I like so many sport but I"
type textarea "x"
type textarea "Hi I am [PERSON_NAME] My habit is do some sport, I like so many sport but I"
type textarea "x"
type textarea "Hi I am [PERSON_NAME] My habit is do some sport, I like so many sport but I l"
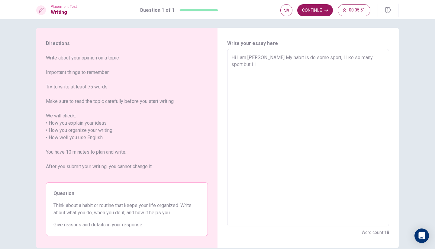
type textarea "x"
type textarea "Hi I am [PERSON_NAME] My habit is do some sport, I like so many sport but I li"
type textarea "x"
type textarea "Hi I am [PERSON_NAME] My habit is do some sport, I like so many sport but I lik"
type textarea "x"
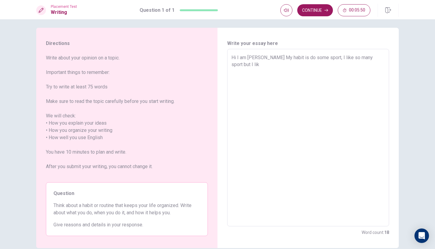
type textarea "Hi I am [PERSON_NAME] My habit is do some sport, I like so many sport but I like"
type textarea "x"
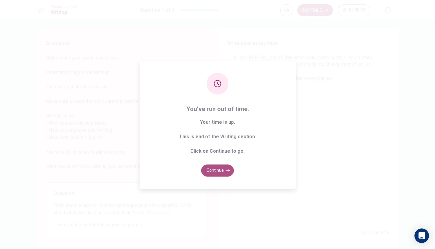
click at [215, 171] on button "Continue" at bounding box center [217, 170] width 33 height 12
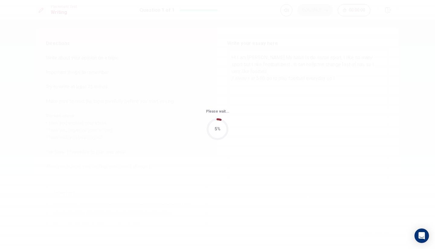
scroll to position [0, 0]
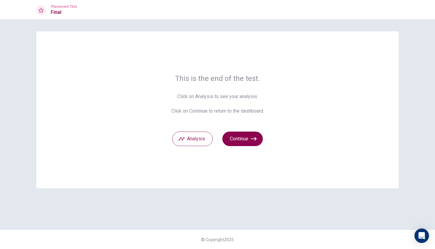
click at [238, 142] on button "Continue" at bounding box center [242, 139] width 40 height 14
